Goal: Navigation & Orientation: Find specific page/section

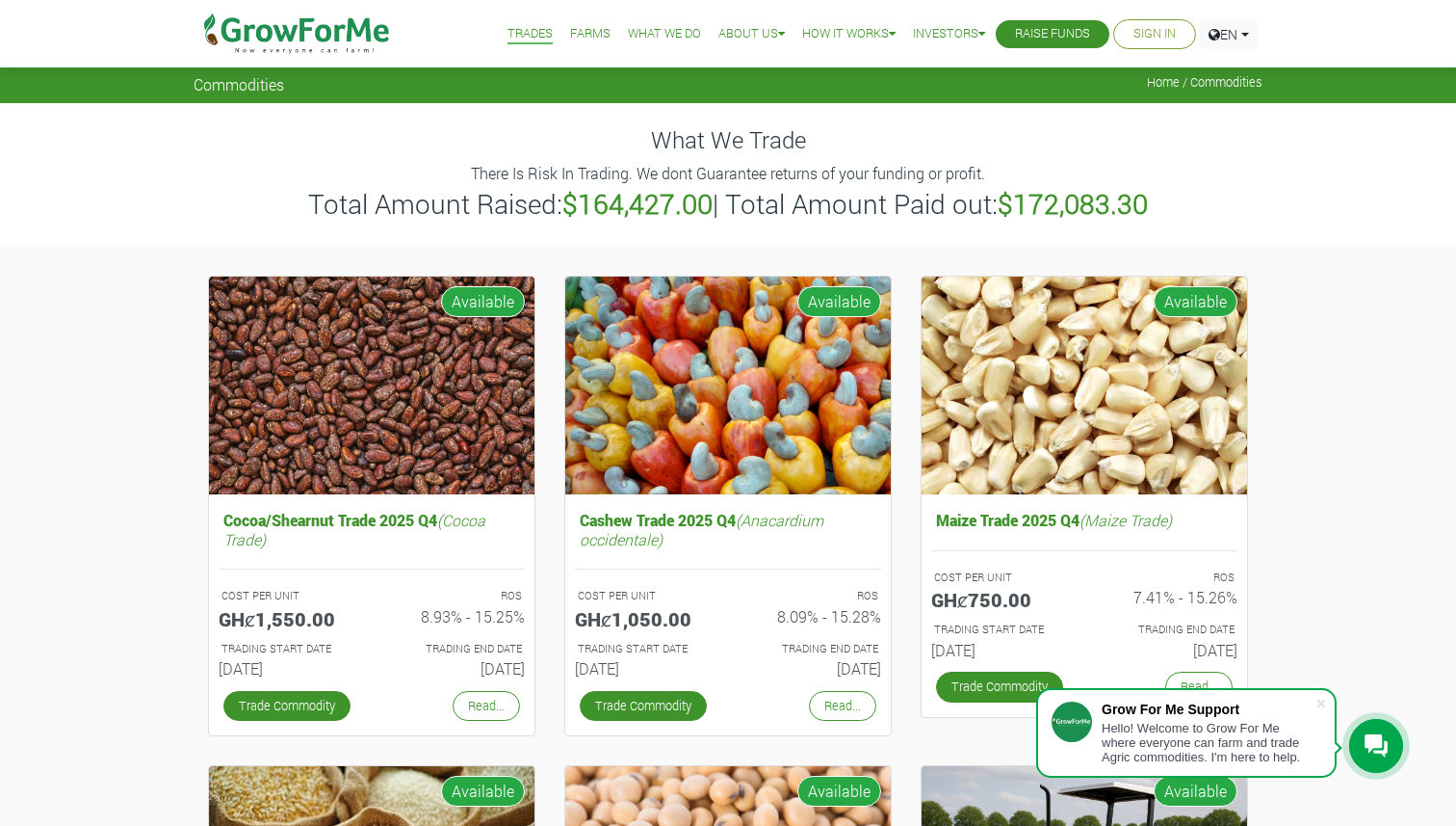
click at [583, 19] on li "Farms" at bounding box center [590, 34] width 54 height 68
click at [571, 29] on link "Farms" at bounding box center [590, 34] width 40 height 21
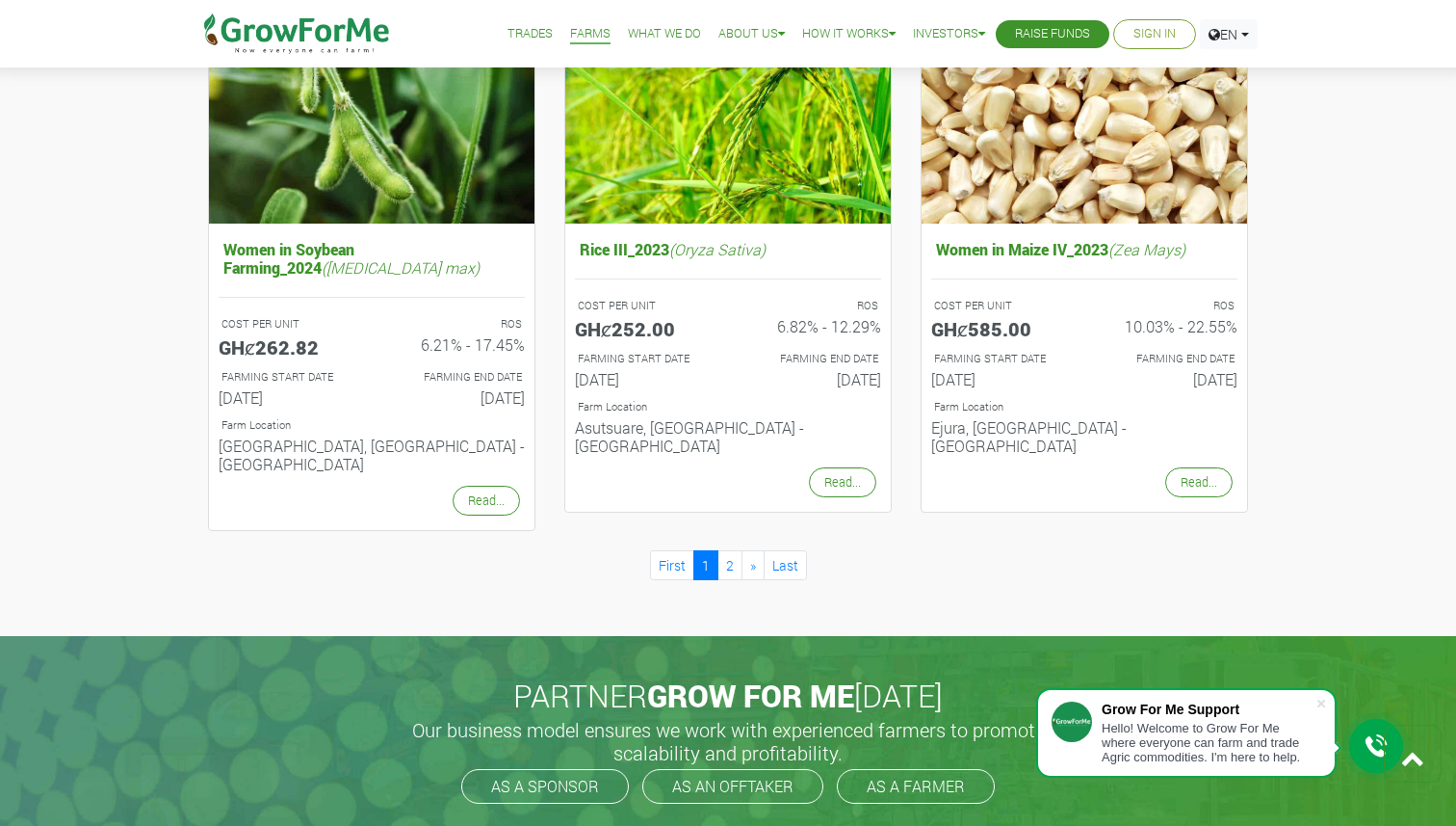
scroll to position [1941, 0]
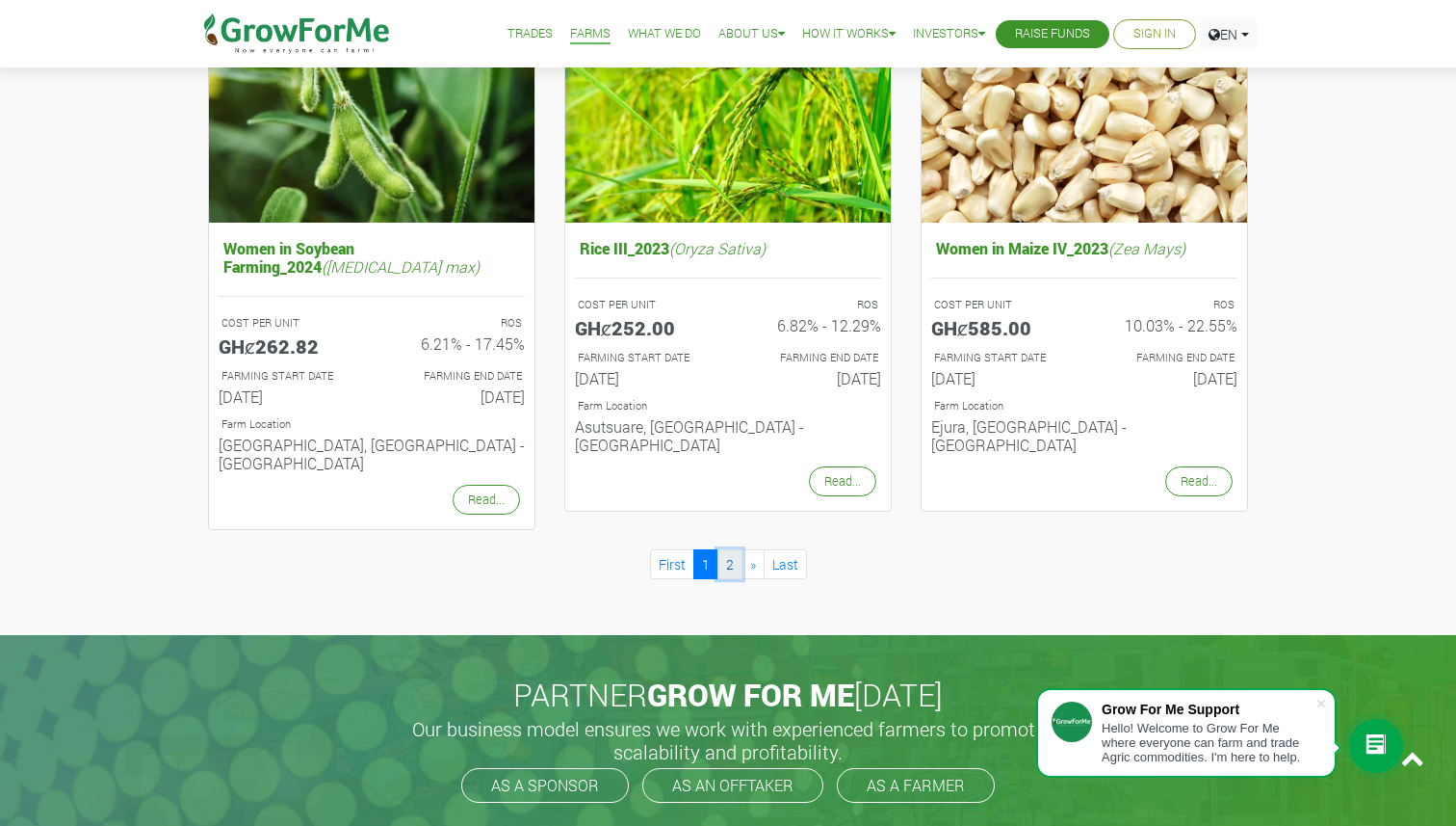
click at [727, 549] on link "2" at bounding box center [729, 564] width 25 height 30
